Goal: Communication & Community: Answer question/provide support

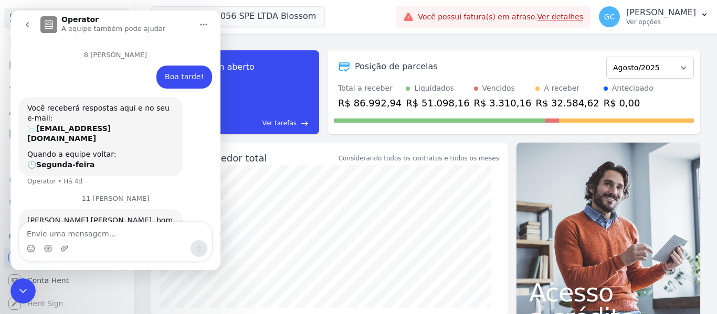
scroll to position [176, 0]
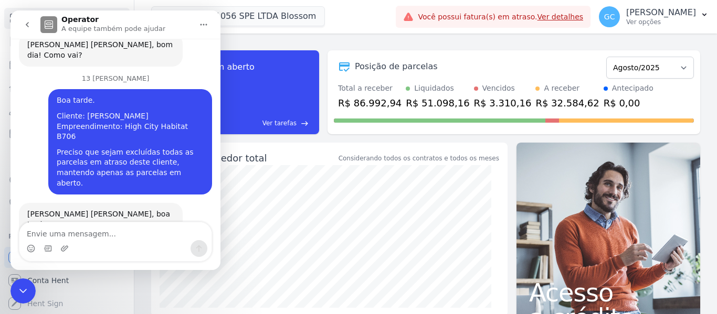
click at [30, 287] on div "Encerramento do Messenger da Intercom" at bounding box center [22, 291] width 25 height 25
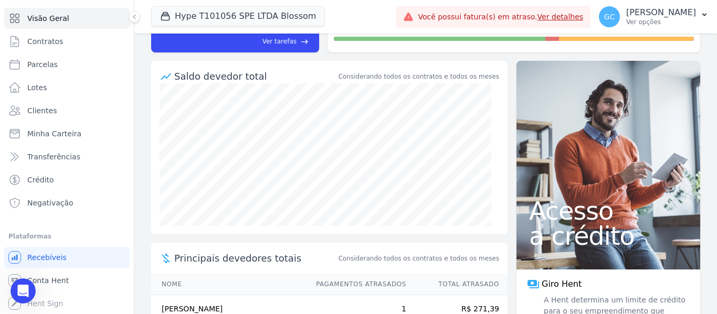
scroll to position [0, 0]
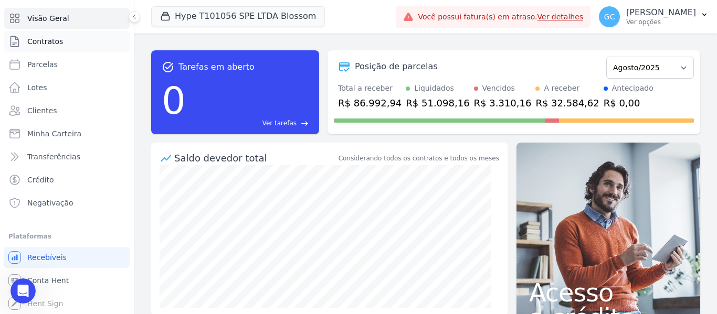
click at [52, 47] on link "Contratos" at bounding box center [66, 41] width 125 height 21
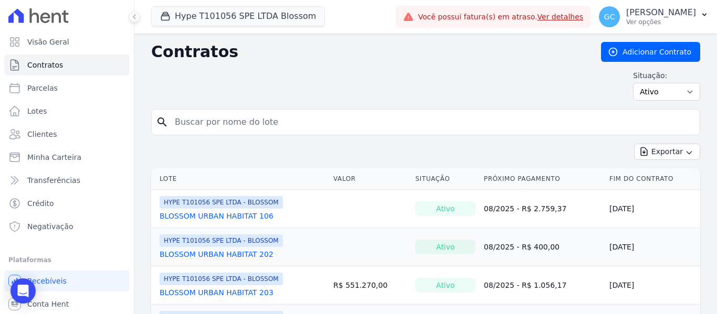
click at [209, 123] on input "search" at bounding box center [432, 122] width 527 height 21
type input "[PERSON_NAME]"
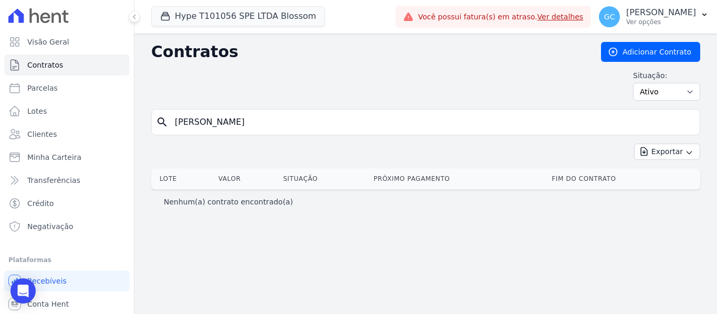
drag, startPoint x: 206, startPoint y: 130, endPoint x: 164, endPoint y: 120, distance: 43.8
click at [164, 120] on div "search [PERSON_NAME]" at bounding box center [425, 122] width 549 height 26
type input "blossom urban habitat"
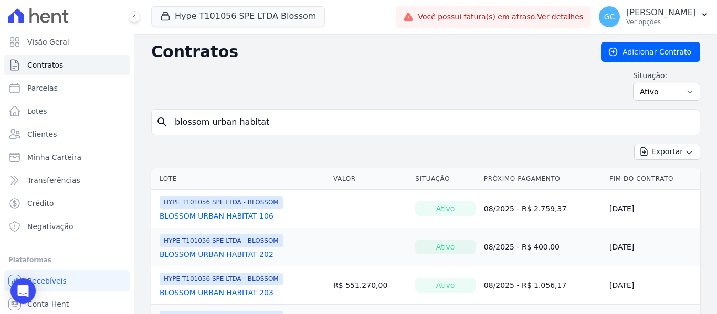
click at [283, 121] on input "blossom urban habitat" at bounding box center [432, 122] width 527 height 21
type input "blossom urban habitat 202"
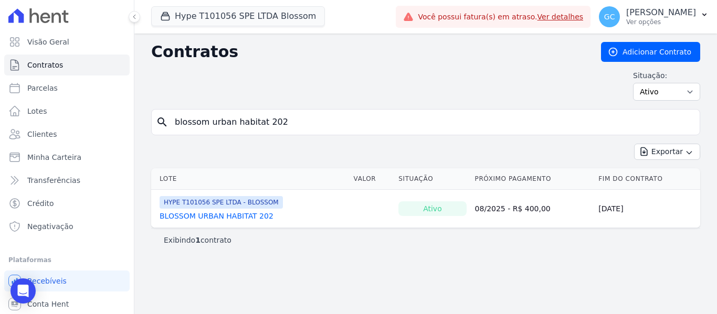
click at [236, 216] on link "BLOSSOM URBAN HABITAT 202" at bounding box center [217, 216] width 114 height 10
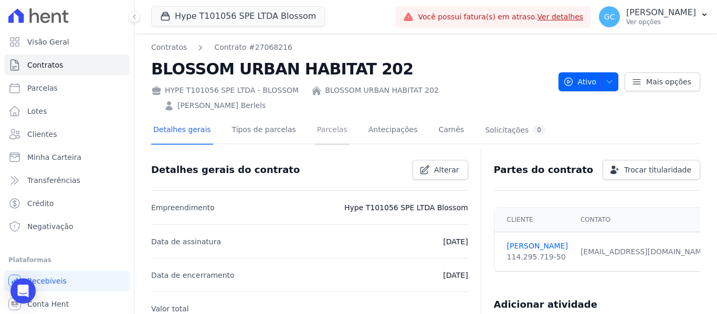
click at [326, 117] on link "Parcelas" at bounding box center [332, 131] width 35 height 28
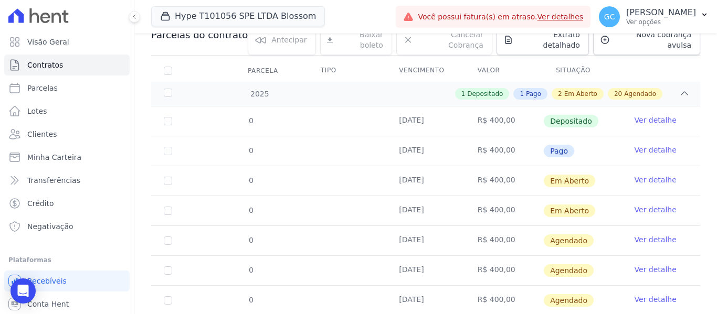
scroll to position [157, 0]
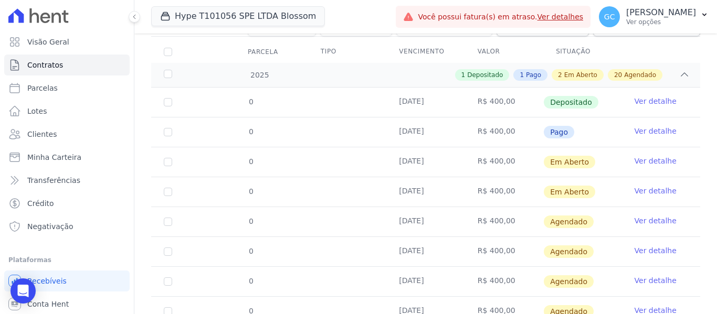
click at [642, 96] on link "Ver detalhe" at bounding box center [656, 101] width 42 height 10
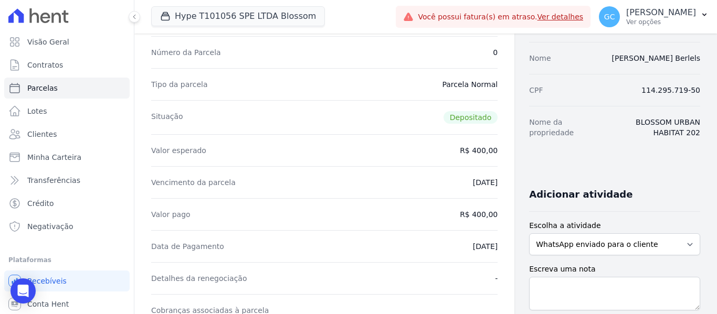
scroll to position [105, 0]
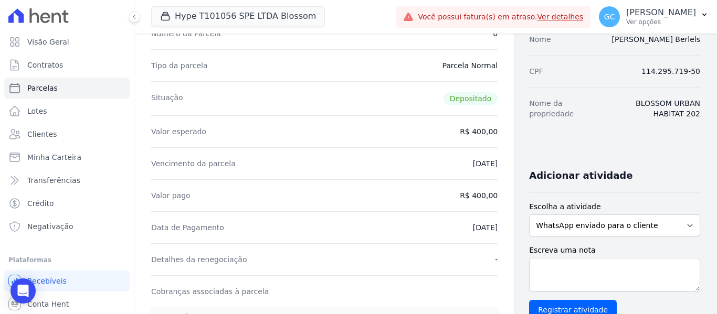
drag, startPoint x: 436, startPoint y: 229, endPoint x: 483, endPoint y: 228, distance: 47.3
click at [483, 228] on div "Contratos Contrato #27068216 [GEOGRAPHIC_DATA] Parcela #0 Parcela #0 - Agosto d…" at bounding box center [324, 320] width 380 height 782
copy dd "[DATE]"
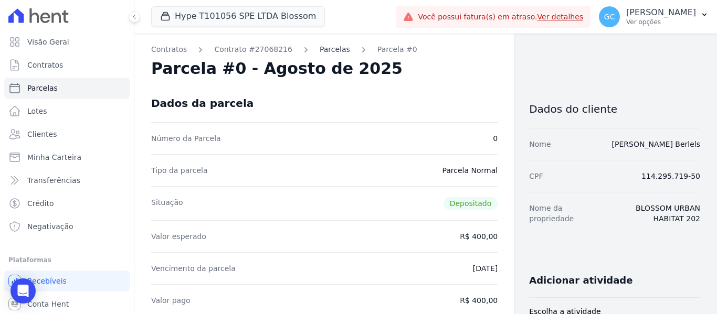
click at [323, 48] on link "Parcelas" at bounding box center [335, 49] width 30 height 11
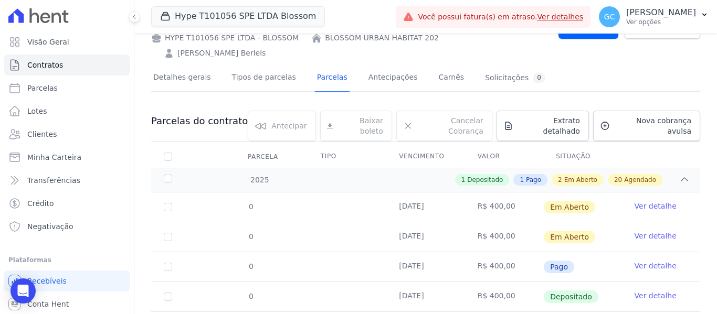
scroll to position [105, 0]
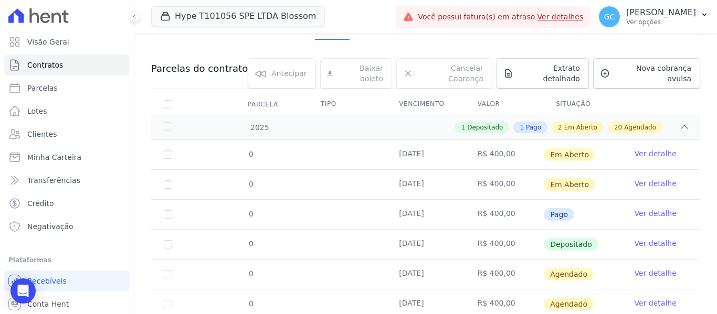
click at [644, 208] on link "Ver detalhe" at bounding box center [656, 213] width 42 height 10
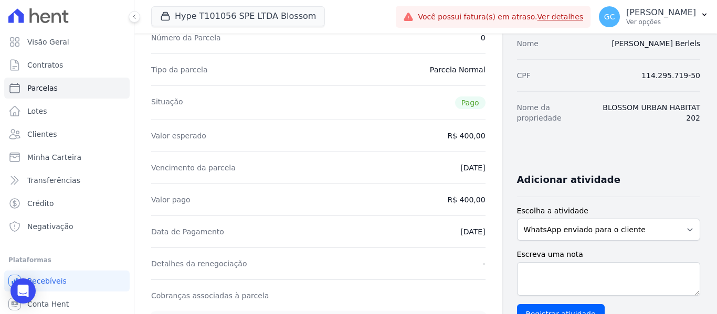
scroll to position [105, 0]
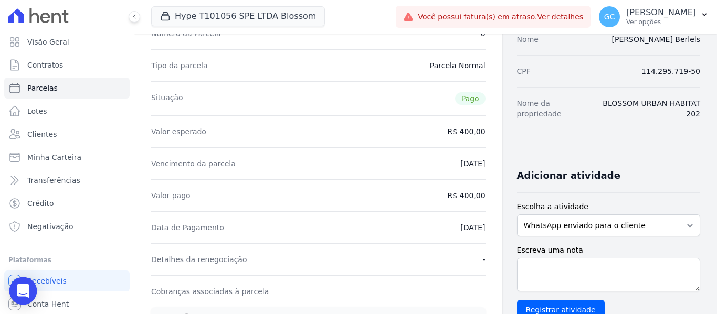
click at [20, 291] on icon "Open Intercom Messenger" at bounding box center [23, 292] width 12 height 14
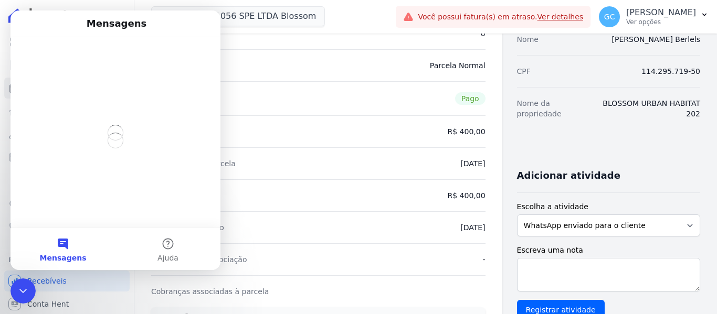
scroll to position [0, 0]
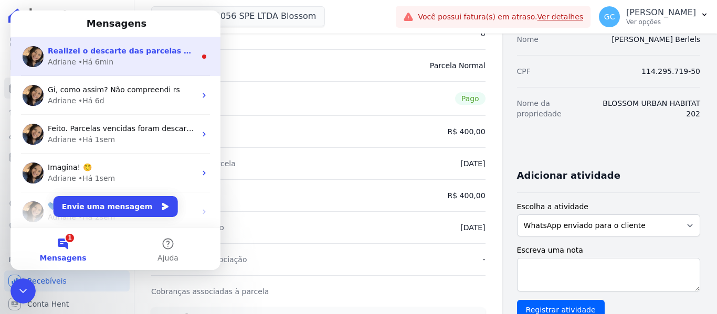
click at [127, 62] on div "Adriane • Há 6min" at bounding box center [122, 62] width 148 height 11
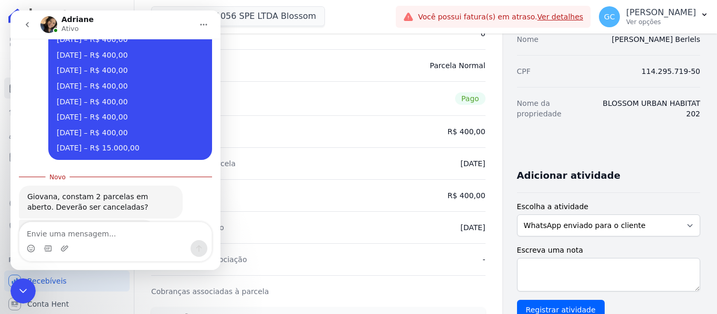
scroll to position [619, 0]
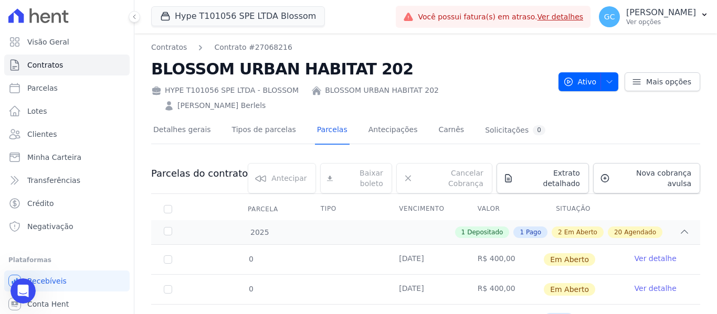
click at [542, 118] on div "Detalhes gerais Tipos de parcelas Parcelas Antecipações Carnês Solicitações 0" at bounding box center [425, 131] width 549 height 26
drag, startPoint x: 26, startPoint y: 294, endPoint x: 85, endPoint y: 553, distance: 265.4
click at [26, 294] on icon "Abertura do Messenger da Intercom" at bounding box center [23, 291] width 17 height 17
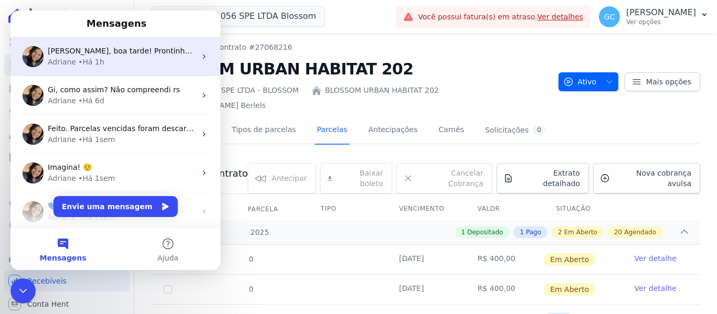
click at [123, 61] on div "Adriane • Há 1h" at bounding box center [122, 62] width 148 height 11
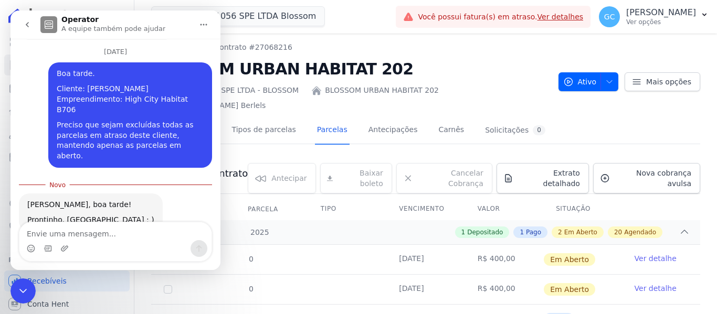
scroll to position [183, 0]
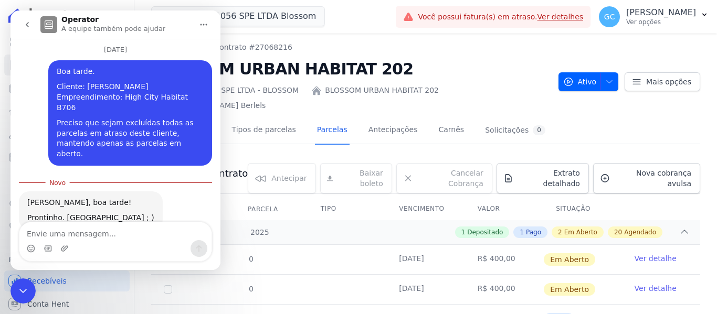
click at [76, 232] on textarea "Envie uma mensagem..." at bounding box center [115, 232] width 192 height 18
type textarea "Obrigada, preciso solicitar mais uma coisinha!"
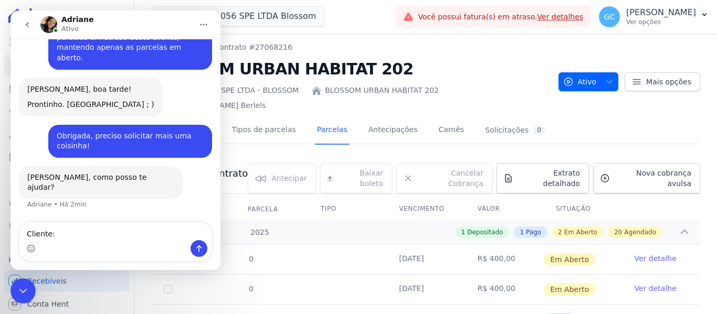
scroll to position [238, 0]
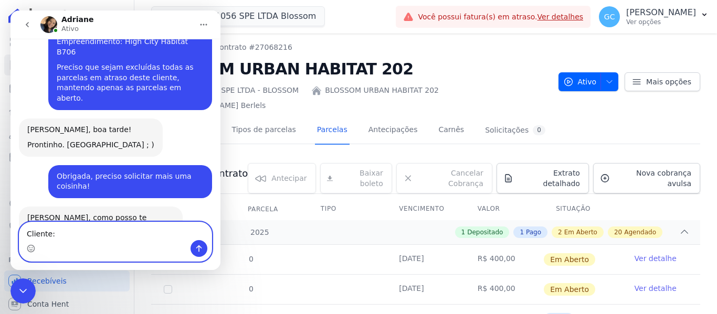
click at [55, 235] on textarea "Cliente:" at bounding box center [115, 232] width 192 height 18
paste textarea "[PERSON_NAME] Berlels"
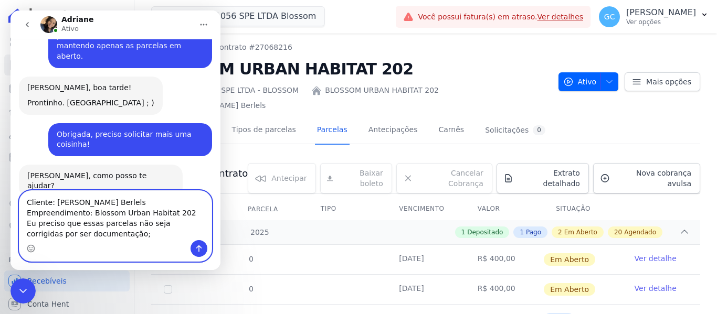
scroll to position [291, 0]
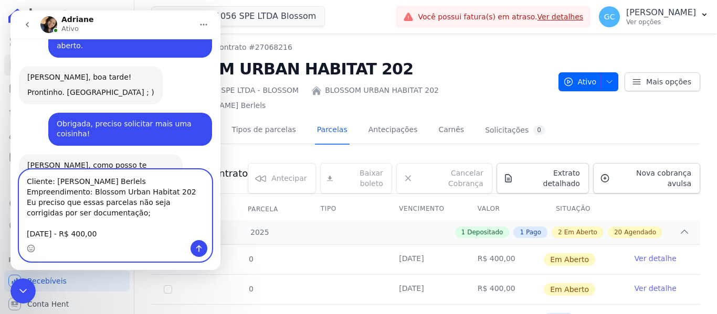
drag, startPoint x: 104, startPoint y: 236, endPoint x: 27, endPoint y: 239, distance: 77.3
click at [27, 239] on textarea "Cliente: Paola Speranseta Berlels Empreendimento: Blossom Urban Habitat 202 Eu …" at bounding box center [115, 205] width 192 height 70
click at [106, 235] on textarea "Cliente: Paola Speranseta Berlels Empreendimento: Blossom Urban Habitat 202 Eu …" at bounding box center [115, 205] width 192 height 70
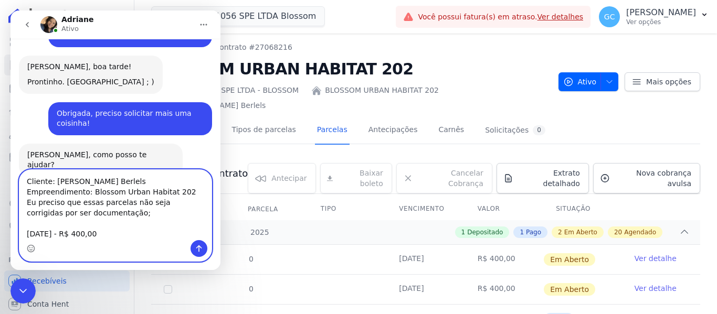
paste textarea "03/09/2025 - R$ 400,00"
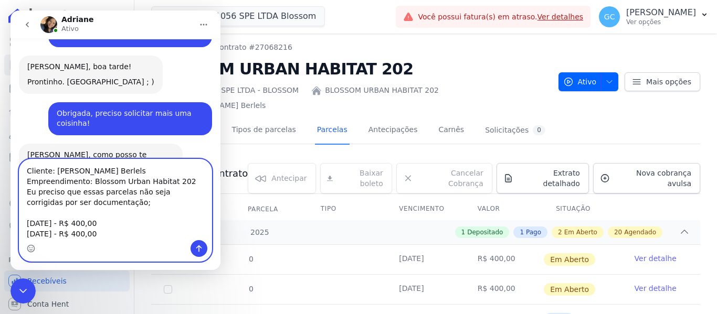
drag, startPoint x: 33, startPoint y: 238, endPoint x: 26, endPoint y: 236, distance: 7.1
click at [26, 236] on textarea "Cliente: Paola Speranseta Berlels Empreendimento: Blossom Urban Habitat 202 Eu …" at bounding box center [115, 200] width 192 height 81
click at [104, 237] on textarea "Cliente: Paola Speranseta Berlels Empreendimento: Blossom Urban Habitat 202 Eu …" at bounding box center [115, 200] width 192 height 81
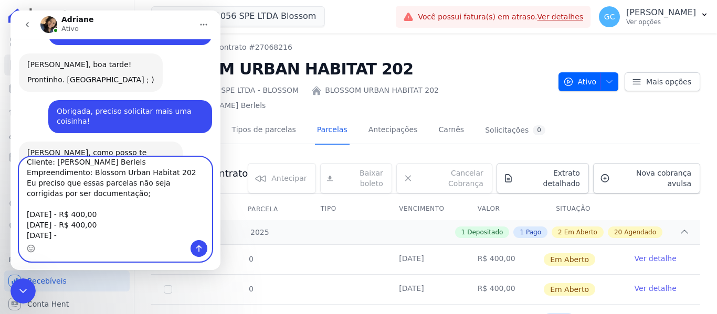
drag, startPoint x: 106, startPoint y: 223, endPoint x: 73, endPoint y: 226, distance: 32.7
click at [73, 226] on textarea "Cliente: Paola Speranseta Berlels Empreendimento: Blossom Urban Habitat 202 Eu …" at bounding box center [115, 198] width 192 height 83
click at [77, 236] on textarea "Cliente: Paola Speranseta Berlels Empreendimento: Blossom Urban Habitat 202 Eu …" at bounding box center [115, 198] width 192 height 83
paste textarea "R$ 400,00"
click at [109, 235] on textarea "Cliente: Paola Speranseta Berlels Empreendimento: Blossom Urban Habitat 202 Eu …" at bounding box center [115, 198] width 192 height 83
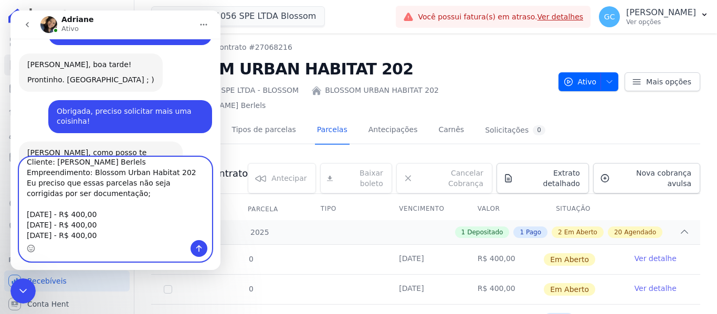
scroll to position [17, 0]
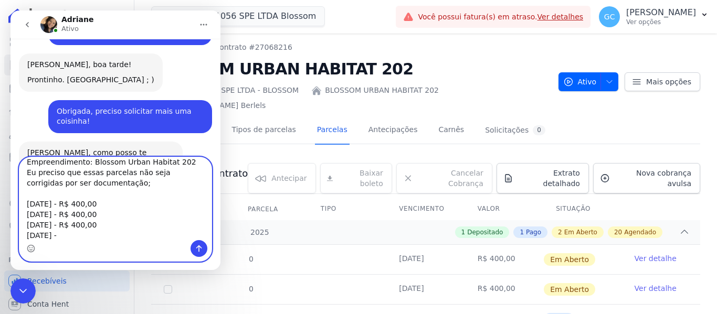
drag, startPoint x: 104, startPoint y: 223, endPoint x: 73, endPoint y: 224, distance: 31.5
click at [73, 224] on textarea "Cliente: Paola Speranseta Berlels Empreendimento: Blossom Urban Habitat 202 Eu …" at bounding box center [115, 198] width 192 height 83
click at [73, 237] on textarea "Cliente: Paola Speranseta Berlels Empreendimento: Blossom Urban Habitat 202 Eu …" at bounding box center [115, 198] width 192 height 83
paste textarea "R$ 400,00"
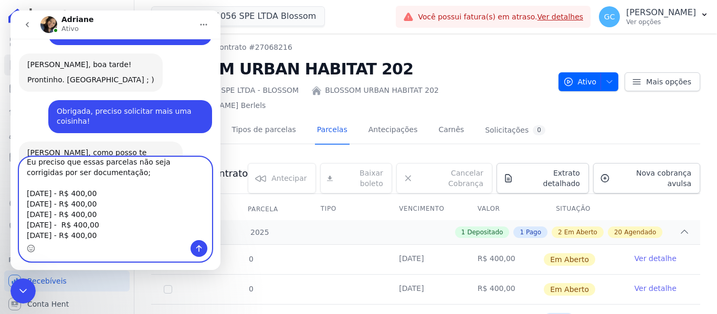
scroll to position [38, 0]
drag, startPoint x: 104, startPoint y: 226, endPoint x: 72, endPoint y: 222, distance: 32.8
click at [72, 222] on textarea "Cliente: Paola Speranseta Berlels Empreendimento: Blossom Urban Habitat 202 Eu …" at bounding box center [115, 198] width 192 height 83
click at [85, 235] on textarea "Cliente: Paola Speranseta Berlels Empreendimento: Blossom Urban Habitat 202 Eu …" at bounding box center [115, 198] width 192 height 83
paste textarea "R$ 400,00"
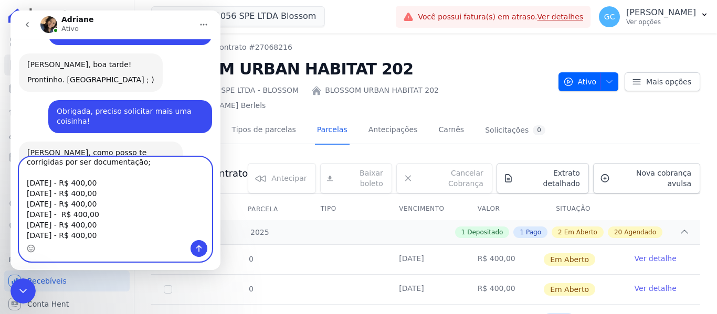
scroll to position [49, 0]
drag, startPoint x: 102, startPoint y: 222, endPoint x: 71, endPoint y: 225, distance: 30.6
click at [71, 225] on textarea "Cliente: Paola Speranseta Berlels Empreendimento: Blossom Urban Habitat 202 Eu …" at bounding box center [115, 198] width 192 height 83
click at [75, 236] on textarea "Cliente: Paola Speranseta Berlels Empreendimento: Blossom Urban Habitat 202 Eu …" at bounding box center [115, 198] width 192 height 83
paste textarea "R$ 400,00"
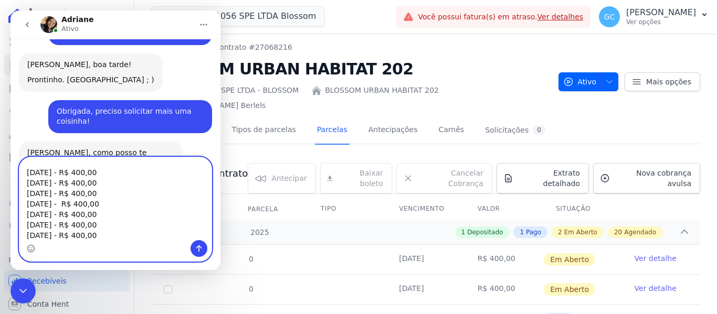
scroll to position [59, 0]
drag, startPoint x: 104, startPoint y: 226, endPoint x: 71, endPoint y: 225, distance: 33.6
click at [71, 225] on textarea "Cliente: Paola Speranseta Berlels Empreendimento: Blossom Urban Habitat 202 Eu …" at bounding box center [115, 198] width 192 height 83
click at [75, 234] on textarea "Cliente: Paola Speranseta Berlels Empreendimento: Blossom Urban Habitat 202 Eu …" at bounding box center [115, 198] width 192 height 83
paste textarea "R$ 400,00"
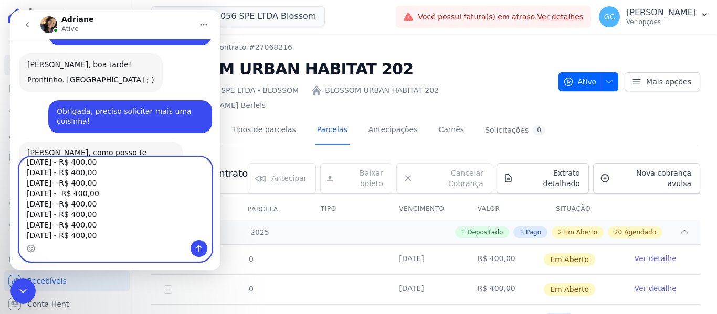
click at [106, 234] on textarea "Cliente: Paola Speranseta Berlels Empreendimento: Blossom Urban Habitat 202 Eu …" at bounding box center [115, 198] width 192 height 83
drag, startPoint x: 72, startPoint y: 226, endPoint x: 103, endPoint y: 231, distance: 30.8
click at [103, 231] on textarea "Cliente: Paola Speranseta Berlels Empreendimento: Blossom Urban Habitat 202 Eu …" at bounding box center [115, 198] width 192 height 83
drag, startPoint x: 106, startPoint y: 227, endPoint x: 72, endPoint y: 224, distance: 33.7
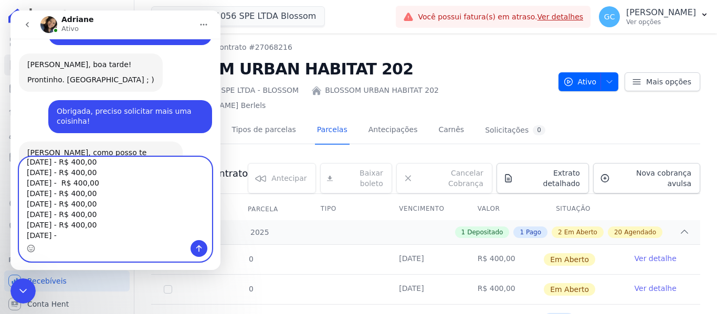
click at [72, 224] on textarea "Cliente: Paola Speranseta Berlels Empreendimento: Blossom Urban Habitat 202 Eu …" at bounding box center [115, 198] width 192 height 83
click at [78, 240] on textarea "Cliente: Paola Speranseta Berlels Empreendimento: Blossom Urban Habitat 202 Eu …" at bounding box center [115, 198] width 192 height 83
paste textarea "R$ 400,00"
click at [108, 234] on textarea "Cliente: Paola Speranseta Berlels Empreendimento: Blossom Urban Habitat 202 Eu …" at bounding box center [115, 198] width 192 height 83
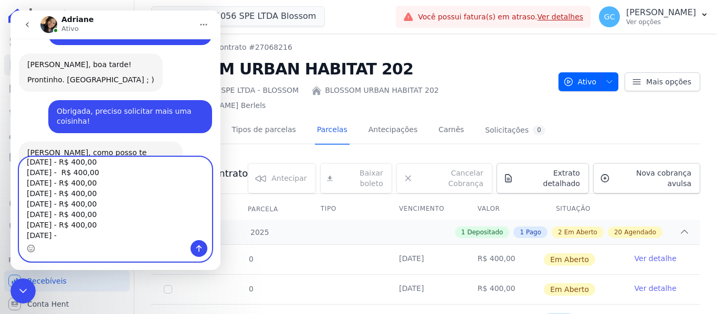
drag, startPoint x: 106, startPoint y: 228, endPoint x: 72, endPoint y: 227, distance: 33.6
click at [72, 227] on textarea "Cliente: Paola Speranseta Berlels Empreendimento: Blossom Urban Habitat 202 Eu …" at bounding box center [115, 198] width 192 height 83
click at [78, 238] on textarea "Cliente: Paola Speranseta Berlels Empreendimento: Blossom Urban Habitat 202 Eu …" at bounding box center [115, 198] width 192 height 83
paste textarea "R$ 400,00"
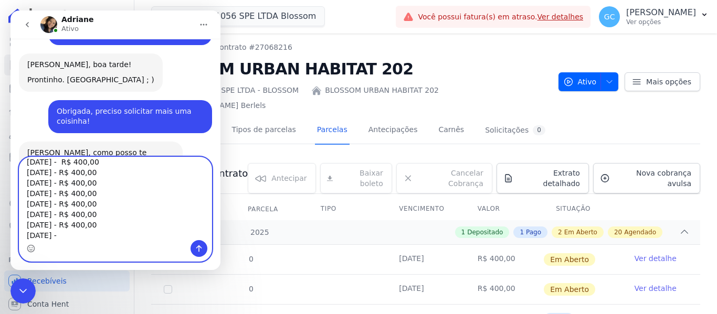
drag, startPoint x: 103, startPoint y: 226, endPoint x: 72, endPoint y: 222, distance: 31.3
click at [72, 222] on textarea "Cliente: Paola Speranseta Berlels Empreendimento: Blossom Urban Habitat 202 Eu …" at bounding box center [115, 198] width 192 height 83
click at [73, 236] on textarea "Cliente: Paola Speranseta Berlels Empreendimento: Blossom Urban Habitat 202 Eu …" at bounding box center [115, 198] width 192 height 83
paste textarea "R$ 400,00"
click at [106, 236] on textarea "Cliente: Paola Speranseta Berlels Empreendimento: Blossom Urban Habitat 202 Eu …" at bounding box center [115, 198] width 192 height 83
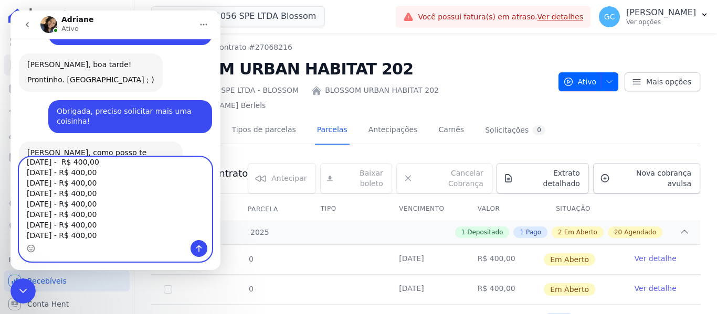
scroll to position [101, 0]
drag, startPoint x: 105, startPoint y: 226, endPoint x: 24, endPoint y: 223, distance: 80.9
click at [24, 223] on textarea "Cliente: Paola Speranseta Berlels Empreendimento: Blossom Urban Habitat 202 Eu …" at bounding box center [115, 198] width 192 height 83
drag, startPoint x: 57, startPoint y: 238, endPoint x: 23, endPoint y: 232, distance: 34.1
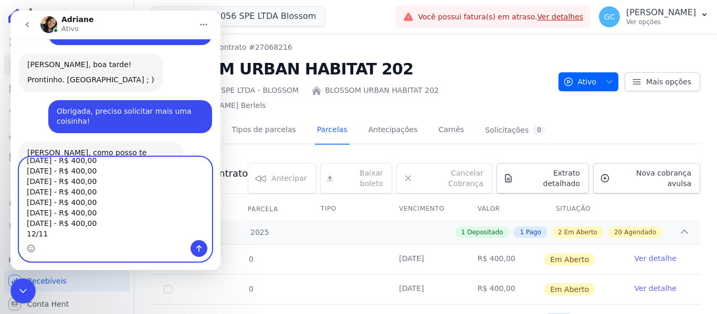
click at [23, 232] on textarea "Cliente: Paola Speranseta Berlels Empreendimento: Blossom Urban Habitat 202 Eu …" at bounding box center [115, 198] width 192 height 83
paste textarea "/2025 - R$ 400,00"
drag, startPoint x: 104, startPoint y: 235, endPoint x: 83, endPoint y: 233, distance: 21.6
click at [83, 233] on textarea "Cliente: Paola Speranseta Berlels Empreendimento: Blossom Urban Habitat 202 Eu …" at bounding box center [115, 198] width 192 height 83
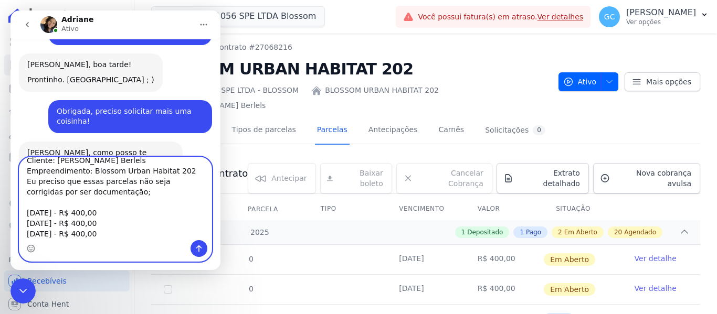
scroll to position [0, 0]
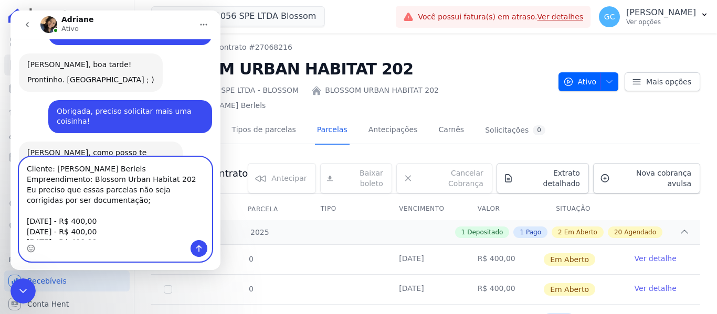
drag, startPoint x: 141, startPoint y: 237, endPoint x: 25, endPoint y: 159, distance: 140.4
click at [25, 159] on textarea "Cliente: Paola Speranseta Berlels Empreendimento: Blossom Urban Habitat 202 Eu …" at bounding box center [115, 198] width 192 height 83
click at [99, 215] on textarea "Cliente: Paola Speranseta Berlels Empreendimento: Blossom Urban Habitat 202 Eu …" at bounding box center [115, 198] width 192 height 83
drag, startPoint x: 119, startPoint y: 235, endPoint x: 15, endPoint y: 154, distance: 131.4
click html "Adriane Ativo 8 de Agosto Boa tarde! Giovana • Há 4d Você receberá respostas aq…"
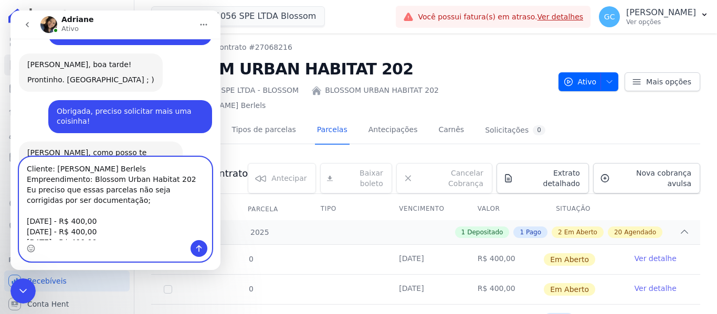
paste textarea "Solicito que as seguintes parcelas não sejam corrigidas, por se tratarem de val…"
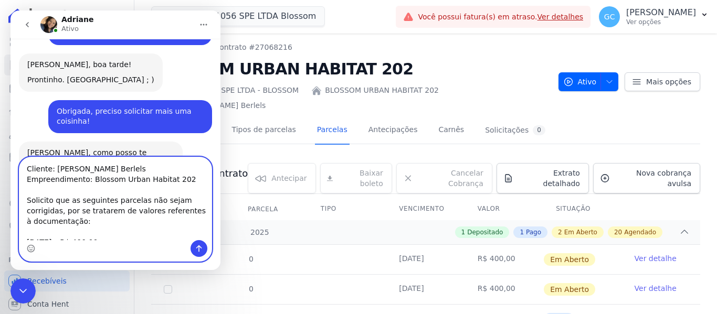
drag, startPoint x: 50, startPoint y: 199, endPoint x: 27, endPoint y: 198, distance: 23.1
click at [27, 198] on textarea "Cliente: Paola Speranseta Berlels Empreendimento: Blossom Urban Habitat 202 Sol…" at bounding box center [115, 198] width 192 height 83
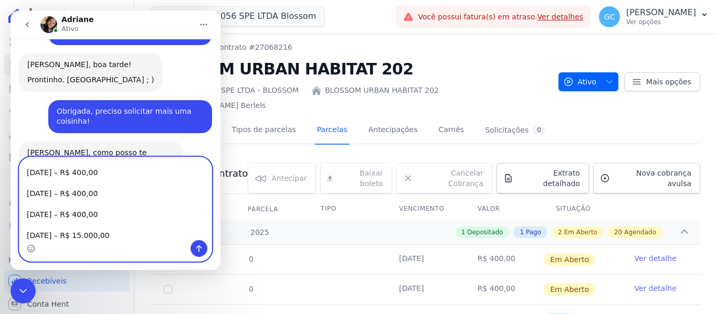
scroll to position [239, 0]
type textarea "Cliente: Paola Speranseta Berlels Empreendimento: Blossom Urban Habitat 202 Pre…"
click at [199, 248] on icon "Enviar uma mensagem" at bounding box center [199, 249] width 8 height 8
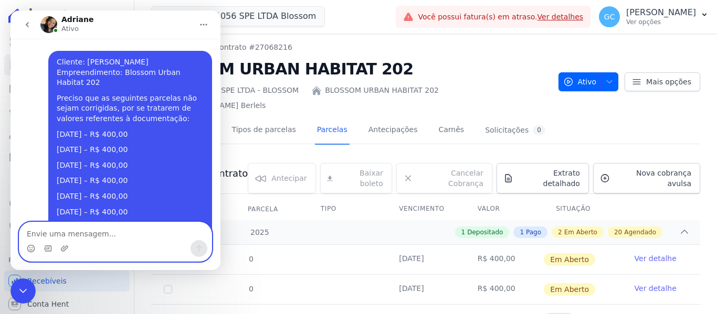
scroll to position [512, 0]
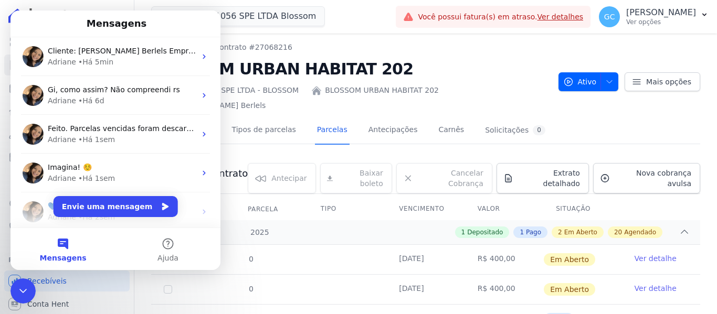
click at [24, 289] on icon "Encerramento do Messenger da Intercom" at bounding box center [23, 291] width 13 height 13
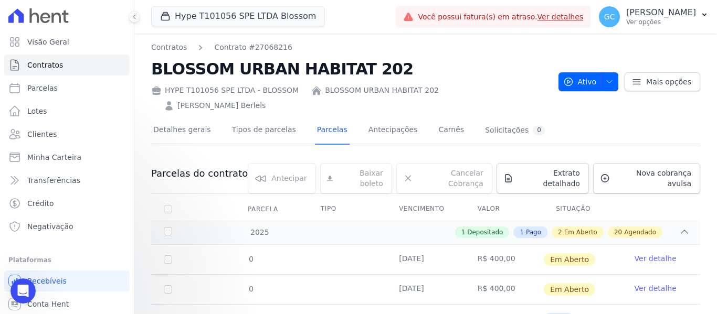
scroll to position [0, 0]
